Goal: Transaction & Acquisition: Purchase product/service

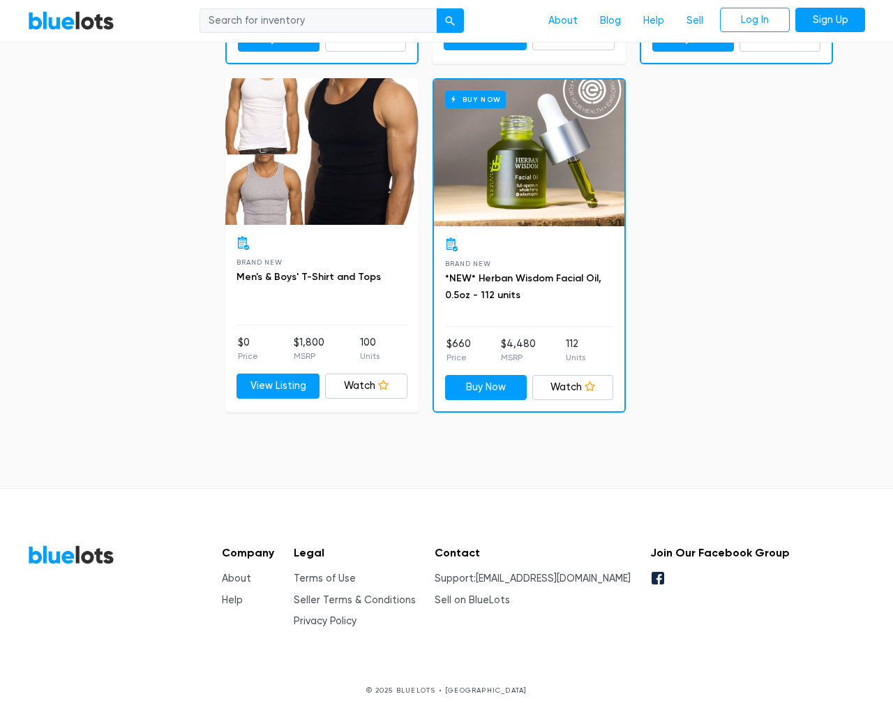
scroll to position [5932, 0]
type input "the"
type input "[EMAIL_ADDRESS][DOMAIN_NAME]"
type input "e"
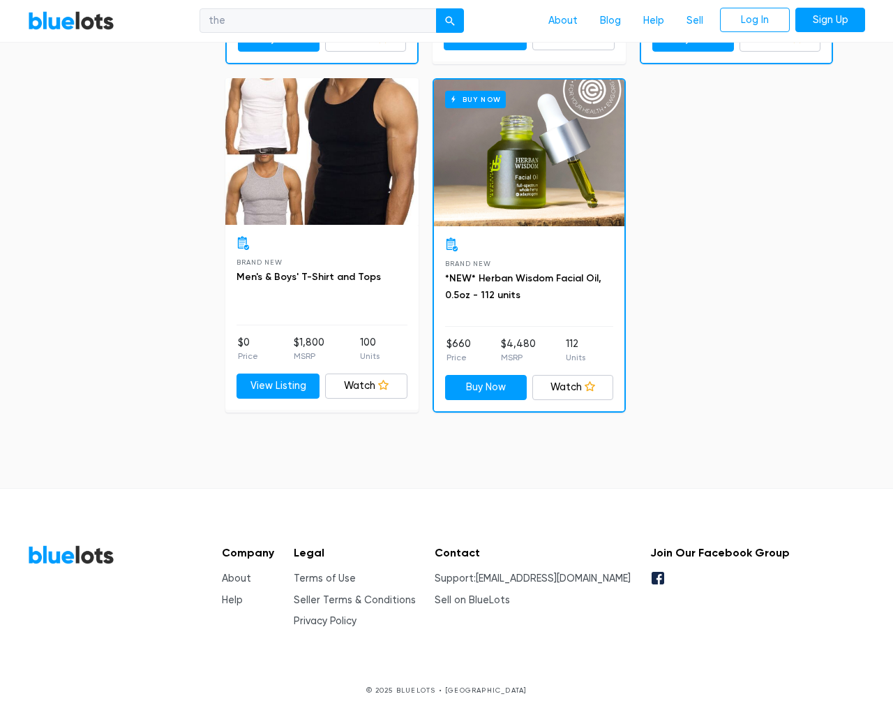
checkbox New"] "false"
checkbox input "false"
checkbox Pulls"] "false"
checkbox Accessories"] "false"
checkbox Beauty"] "false"
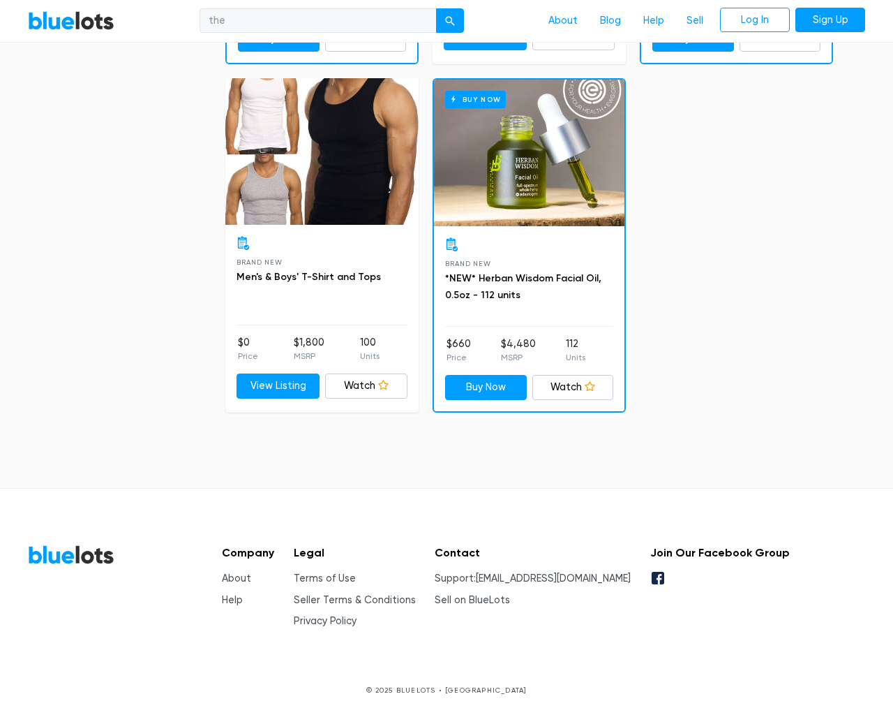
checkbox input "false"
checkbox Merchandise"] "false"
checkbox Garden"] "false"
checkbox Baby"] "false"
checkbox input "false"
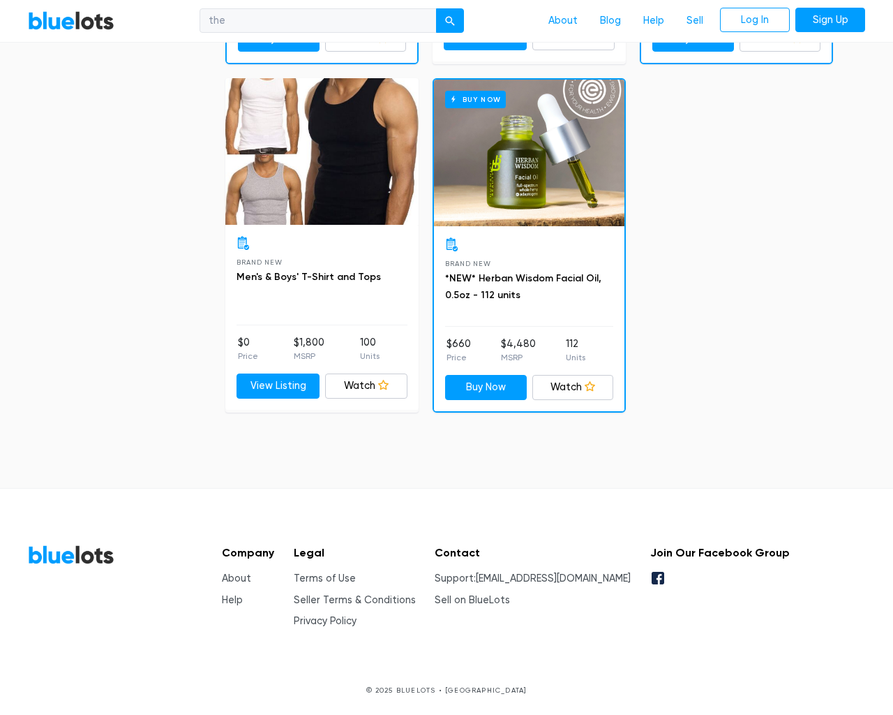
type input "e"
select select "10000"
select select "50000"
select select "10000"
select select "50000"
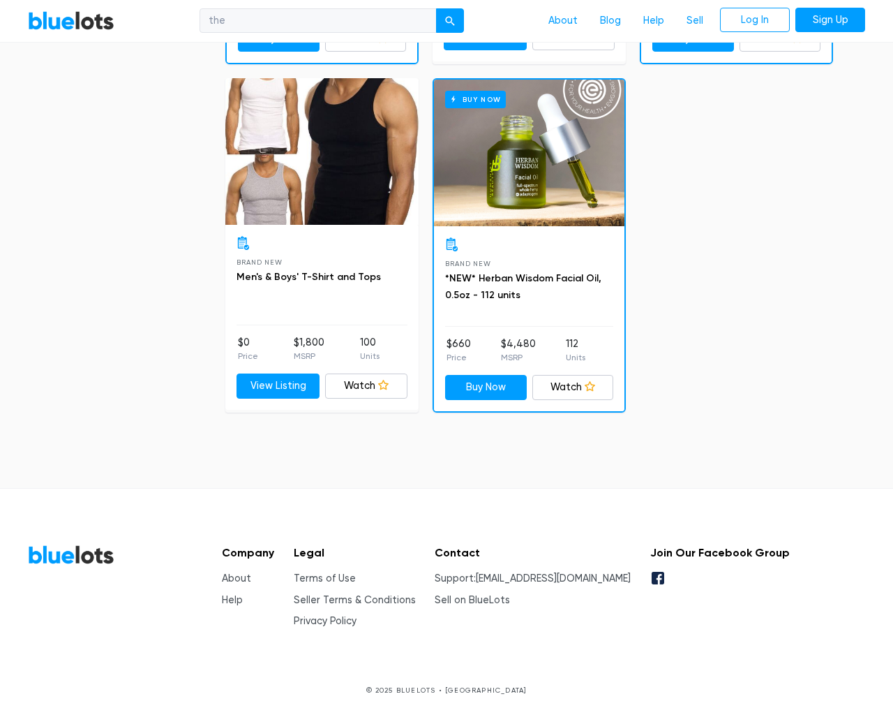
select select "50000"
select select "highest_price"
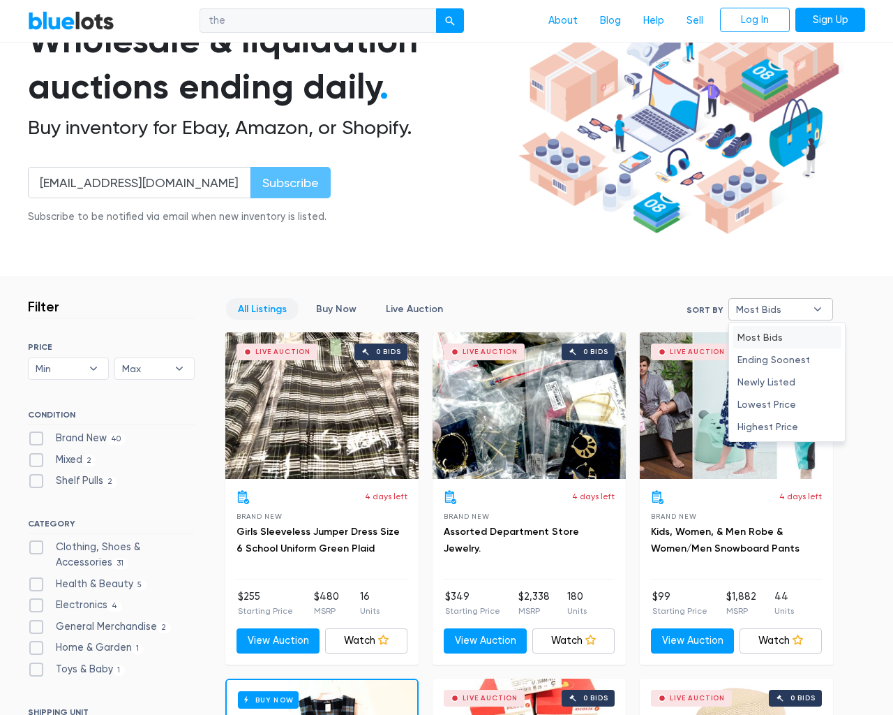
type input "e"
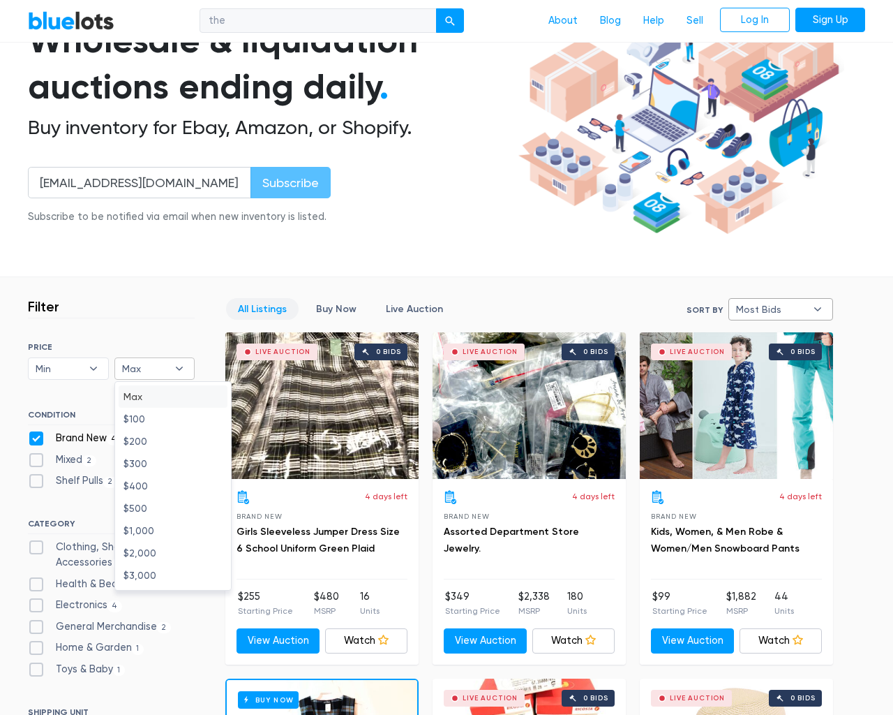
checkbox New"] "false"
checkbox input "false"
checkbox Pulls"] "false"
checkbox Accessories"] "false"
checkbox Beauty"] "false"
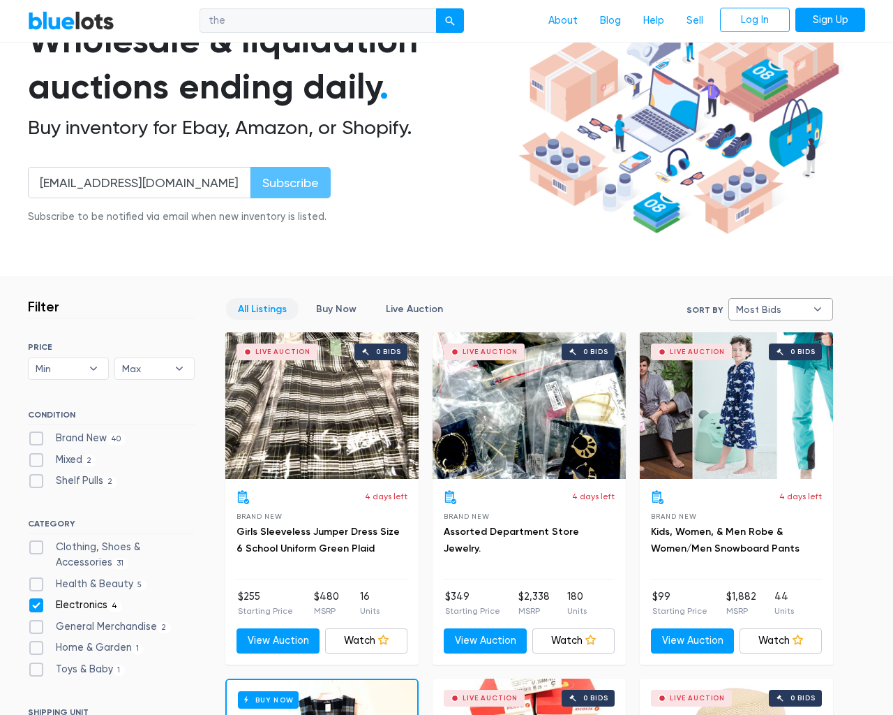
checkbox input "false"
checkbox Merchandise"] "false"
checkbox Garden"] "false"
checkbox Baby"] "false"
checkbox input "false"
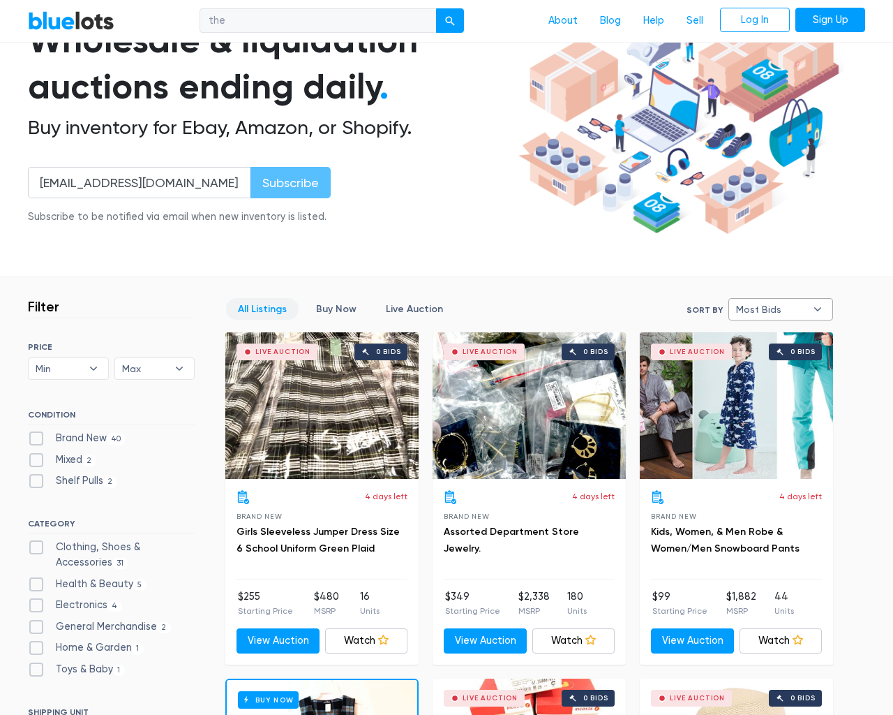
type input "e"
select select "most_bids"
type input "e"
checkbox New"] "false"
checkbox input "false"
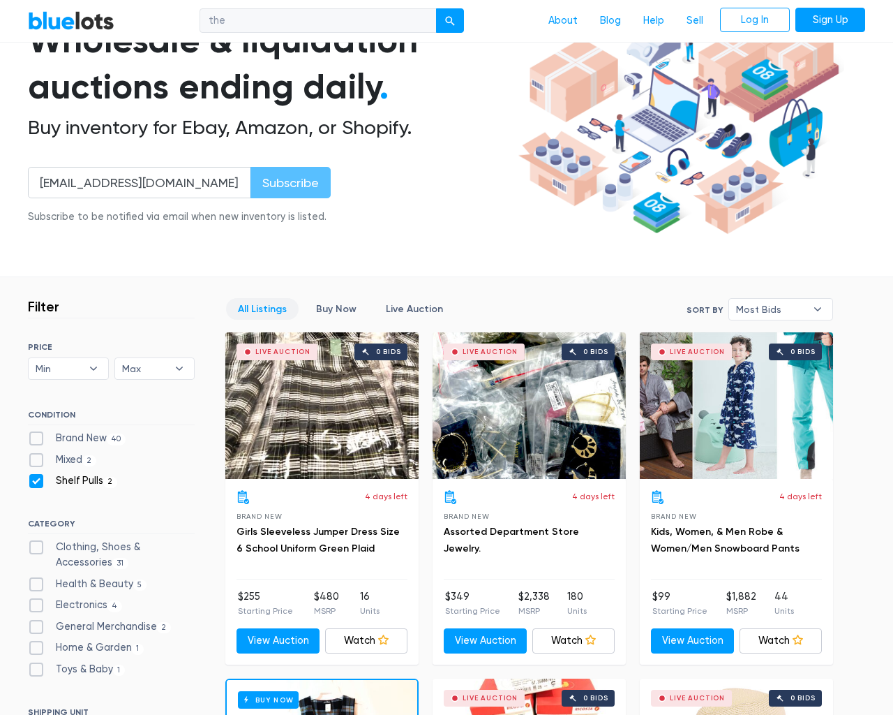
checkbox Pulls"] "false"
checkbox Accessories"] "false"
checkbox Beauty"] "false"
checkbox input "false"
checkbox Merchandise"] "false"
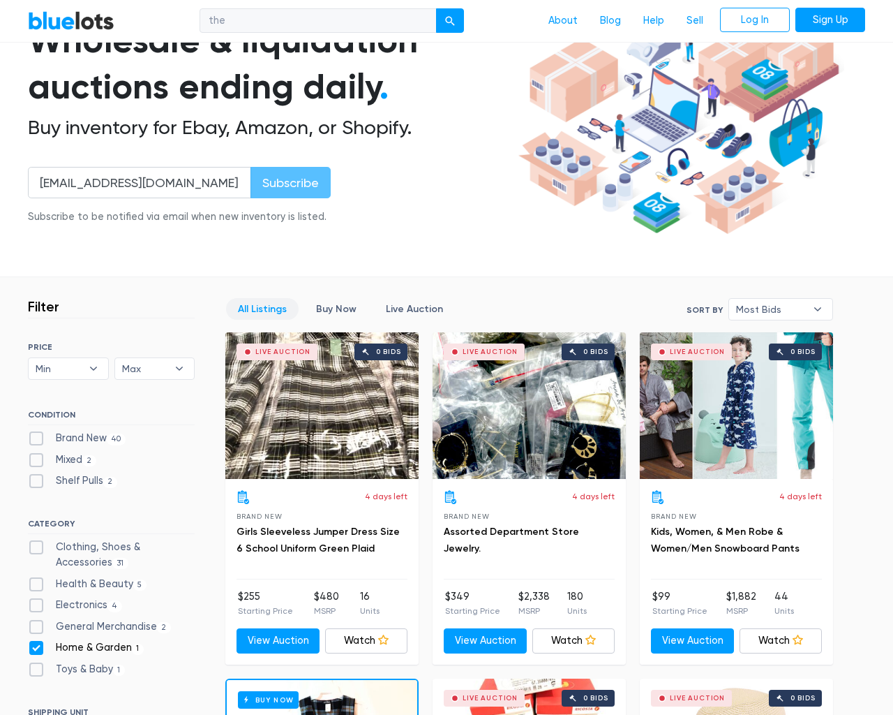
checkbox Garden"] "false"
checkbox Baby"] "false"
checkbox input "false"
type input "e"
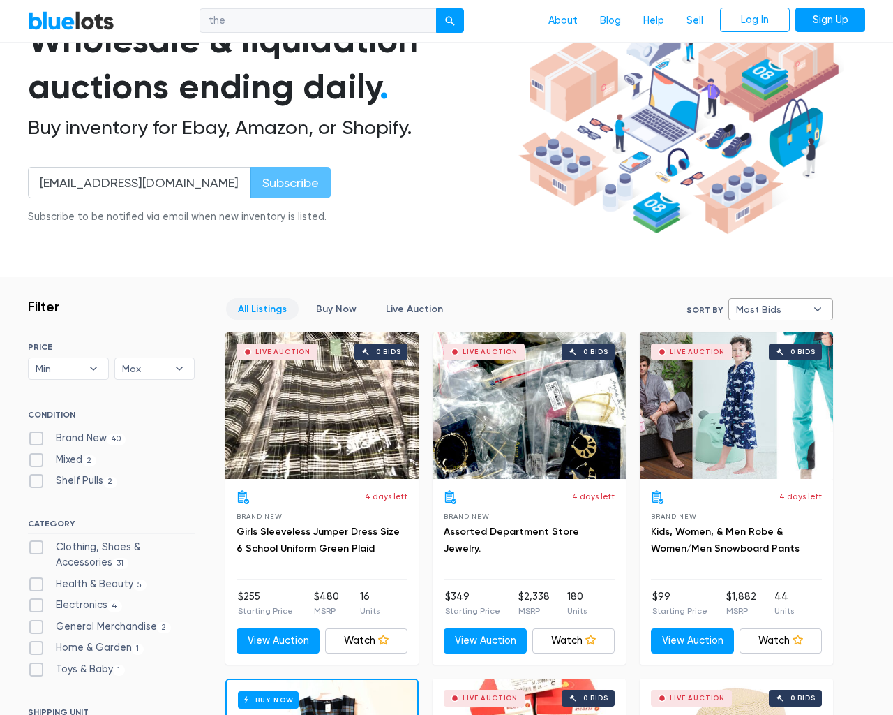
select select
select select "most_bids"
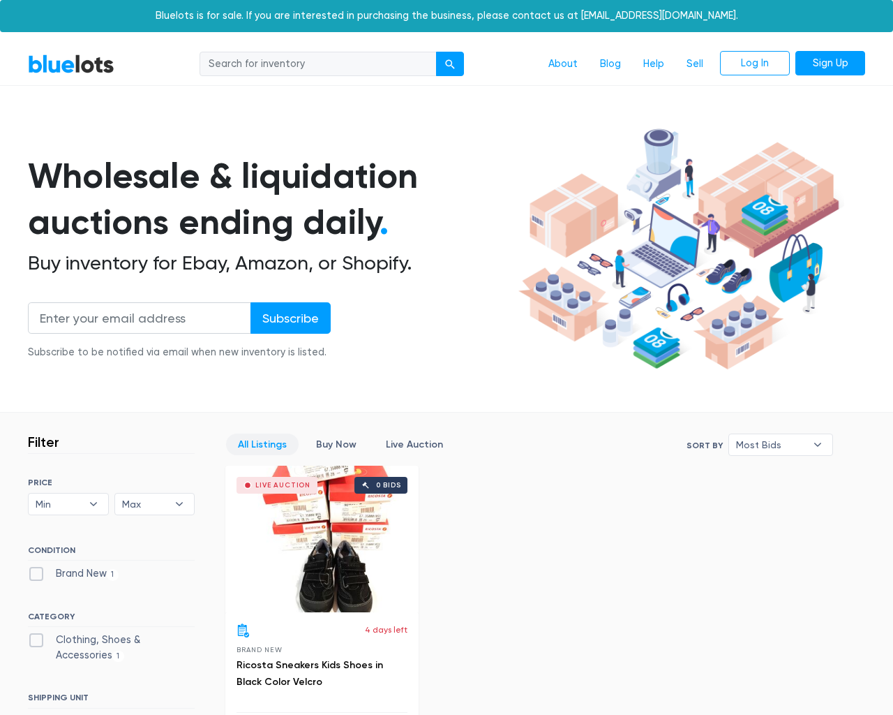
scroll to position [387, 0]
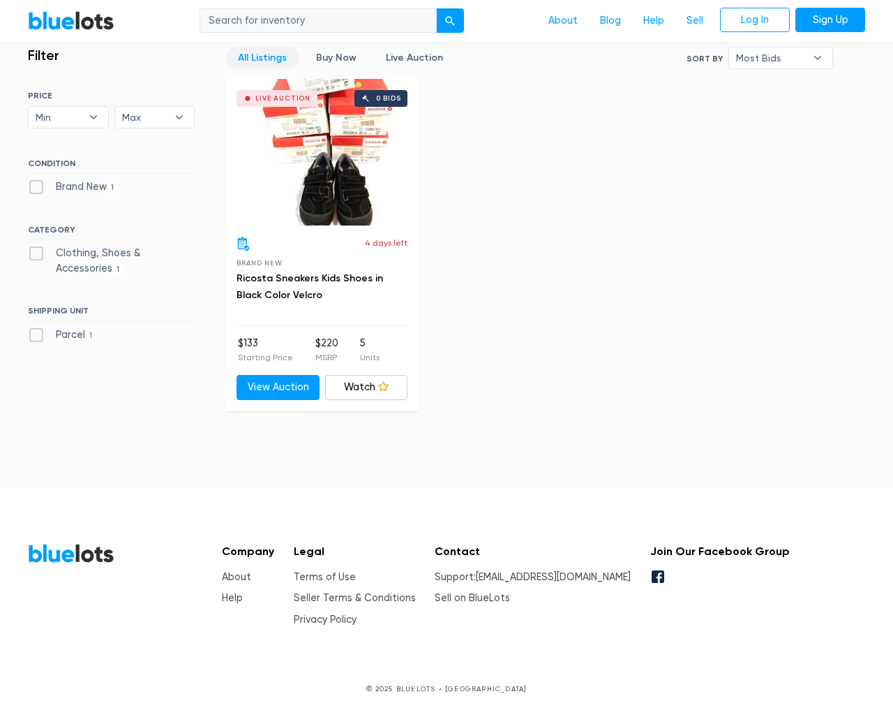
scroll to position [387, 0]
type input "the"
type input "[EMAIL_ADDRESS][DOMAIN_NAME]"
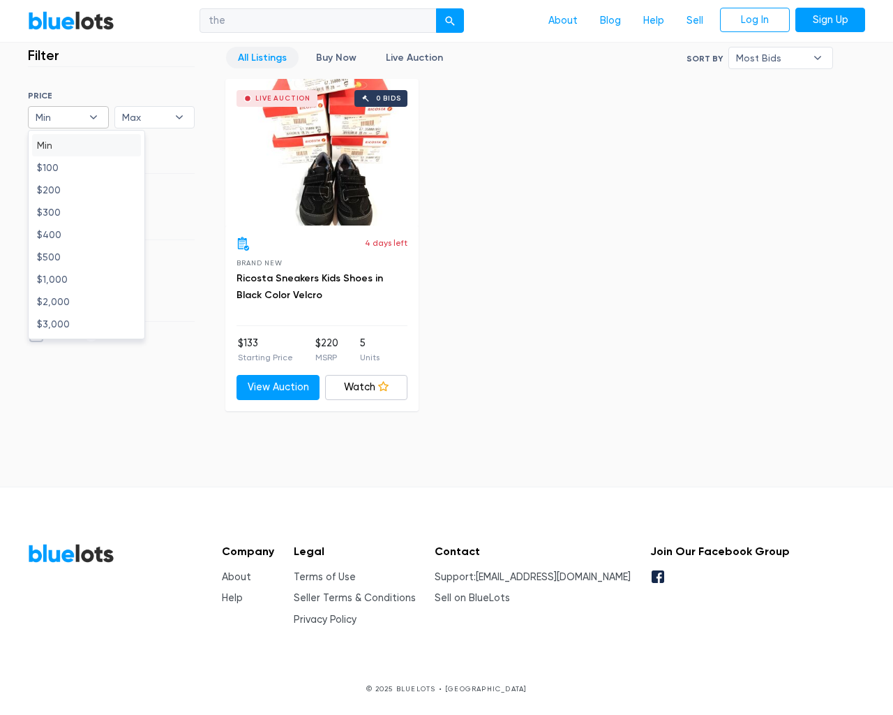
type input "e"
checkbox New"] "false"
checkbox Accessories"] "false"
checkbox input "false"
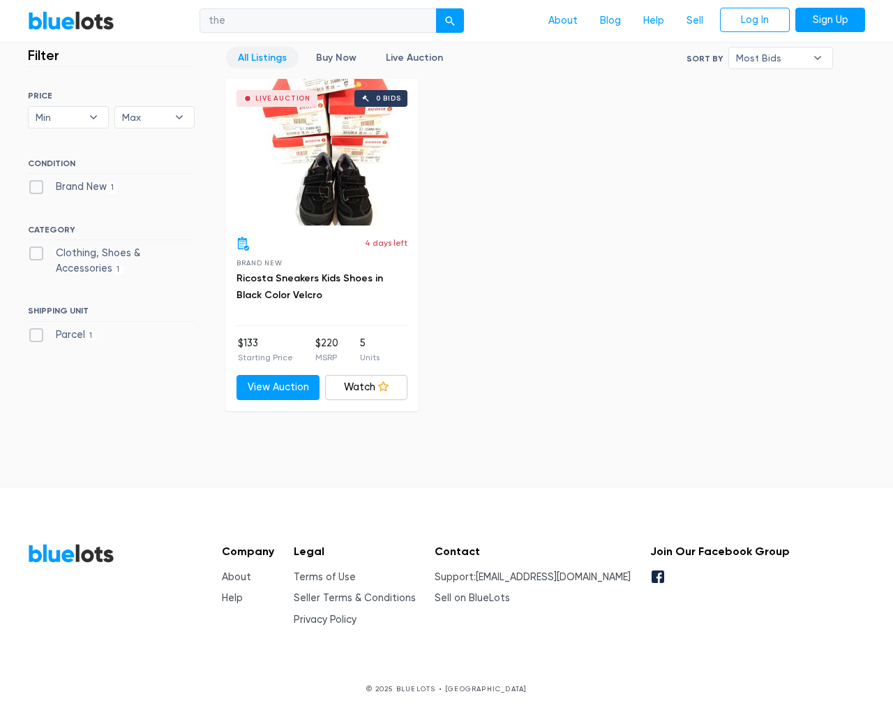
type input "e"
select select "10000"
select select "50000"
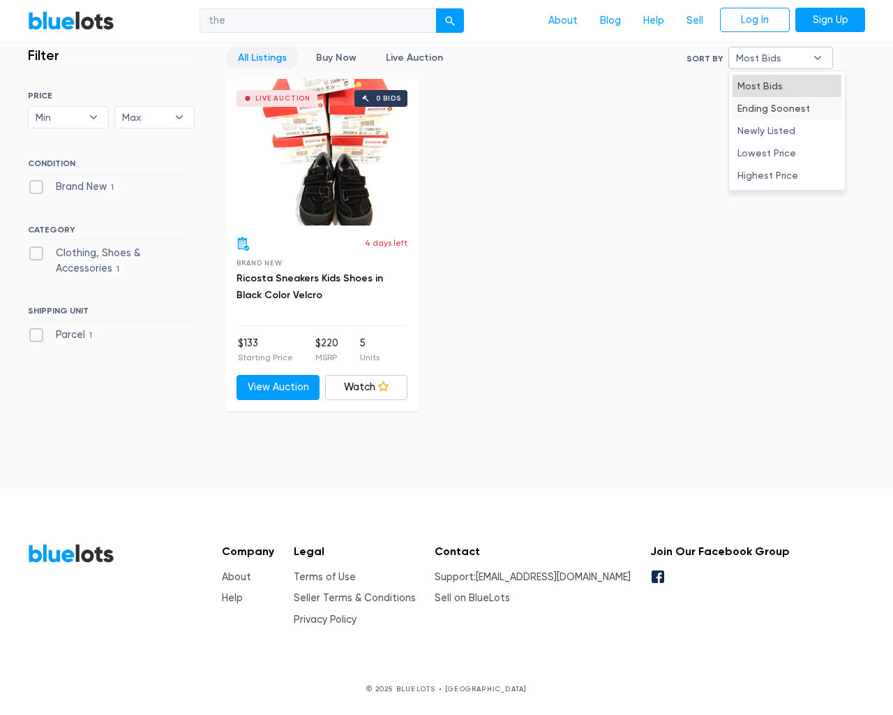
select select "ending_soonest"
select select "50000"
select select "ending_soonest"
